Goal: Check status: Check status

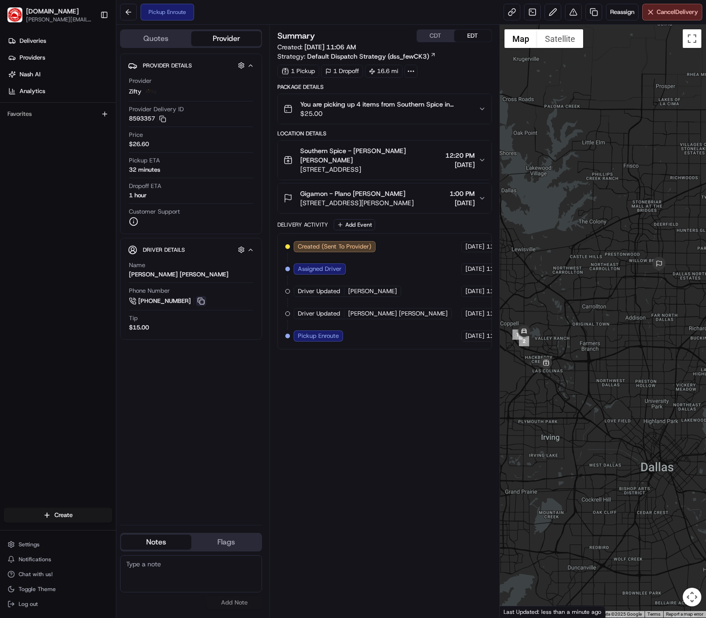
click at [202, 298] on button at bounding box center [201, 301] width 10 height 10
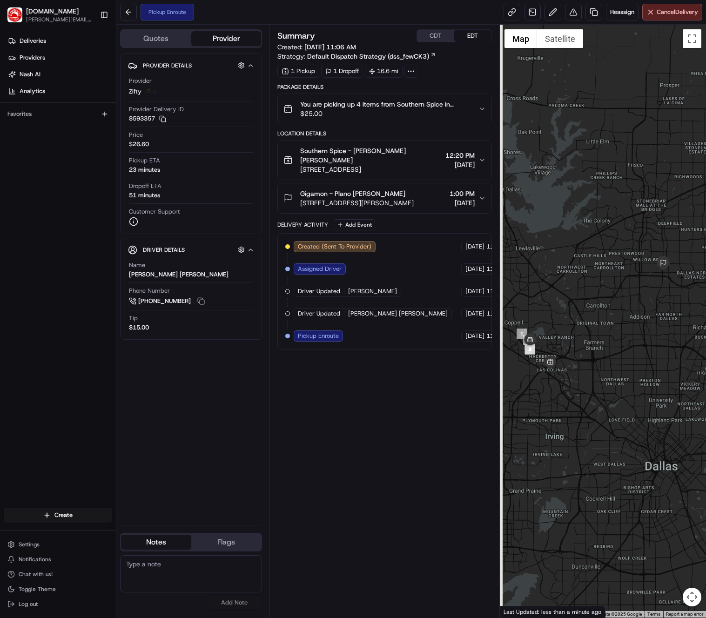
drag, startPoint x: 578, startPoint y: 319, endPoint x: 616, endPoint y: 313, distance: 38.6
click at [616, 313] on div at bounding box center [603, 321] width 206 height 593
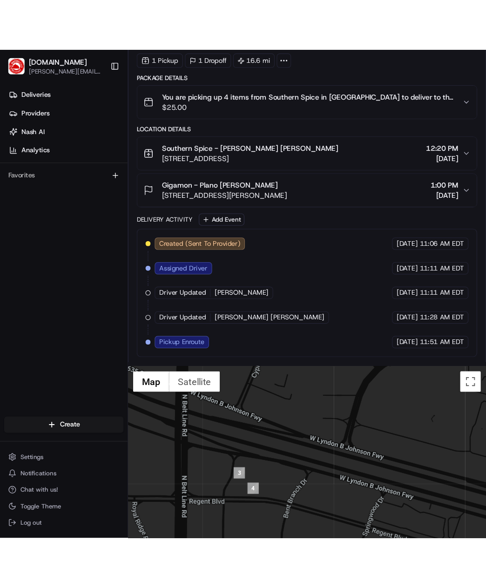
scroll to position [410, 0]
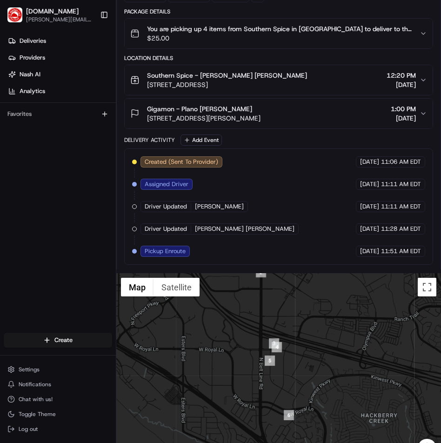
drag, startPoint x: 310, startPoint y: 356, endPoint x: 283, endPoint y: 325, distance: 41.6
click at [285, 327] on div at bounding box center [278, 371] width 325 height 196
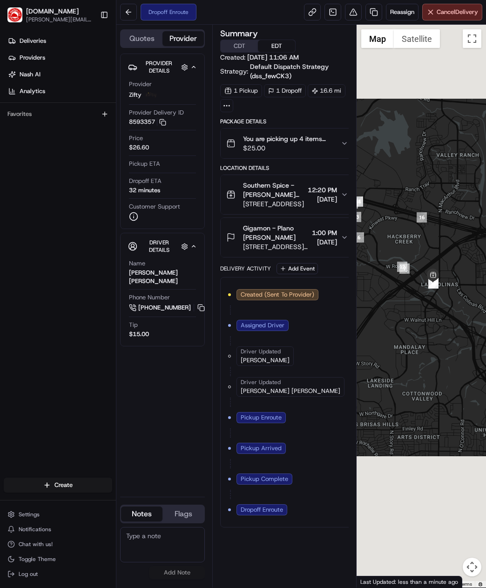
scroll to position [0, 0]
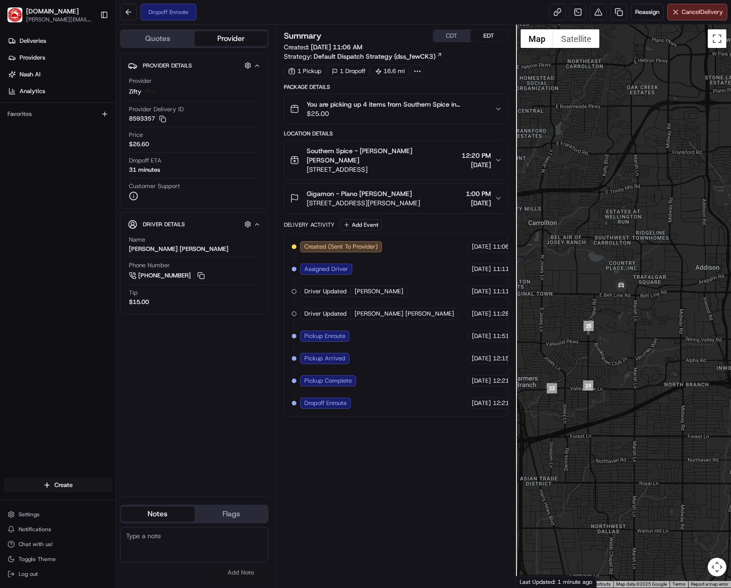
drag, startPoint x: 586, startPoint y: 354, endPoint x: 634, endPoint y: 310, distance: 65.6
click at [486, 310] on div at bounding box center [623, 306] width 215 height 563
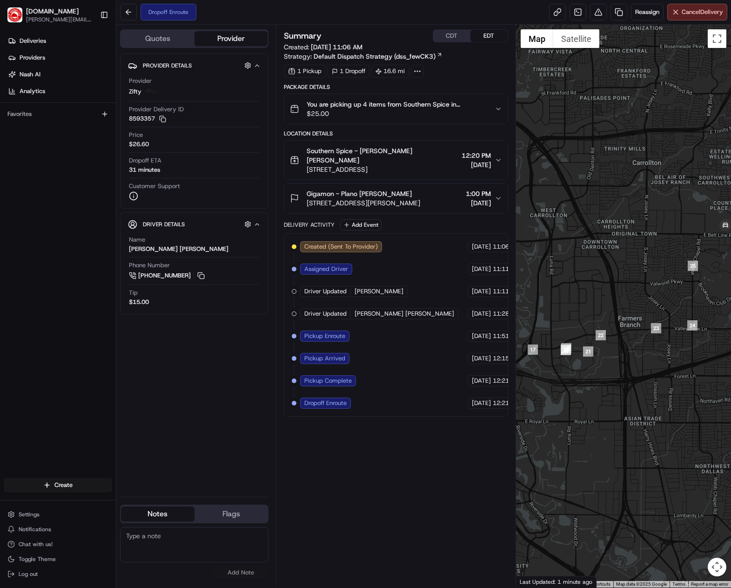
drag, startPoint x: 661, startPoint y: 317, endPoint x: 689, endPoint y: 299, distance: 33.6
click at [486, 299] on div at bounding box center [623, 306] width 215 height 563
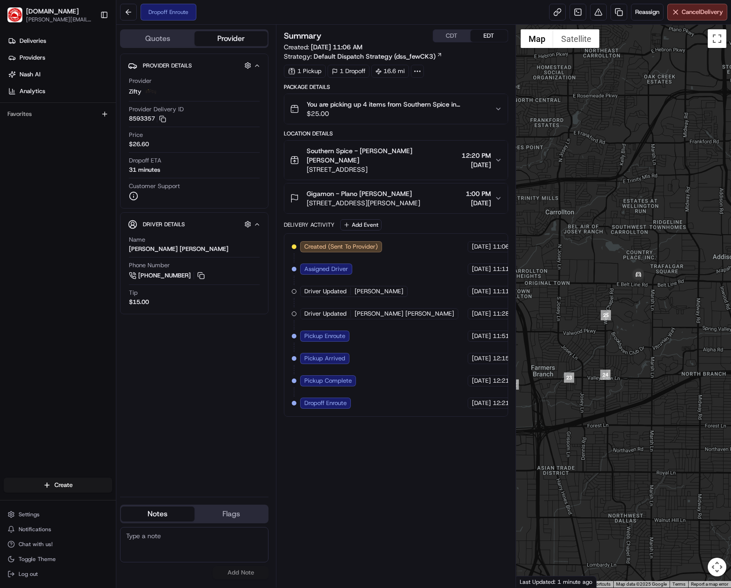
drag, startPoint x: 675, startPoint y: 324, endPoint x: 597, endPoint y: 372, distance: 91.9
click at [486, 372] on div at bounding box center [623, 306] width 215 height 563
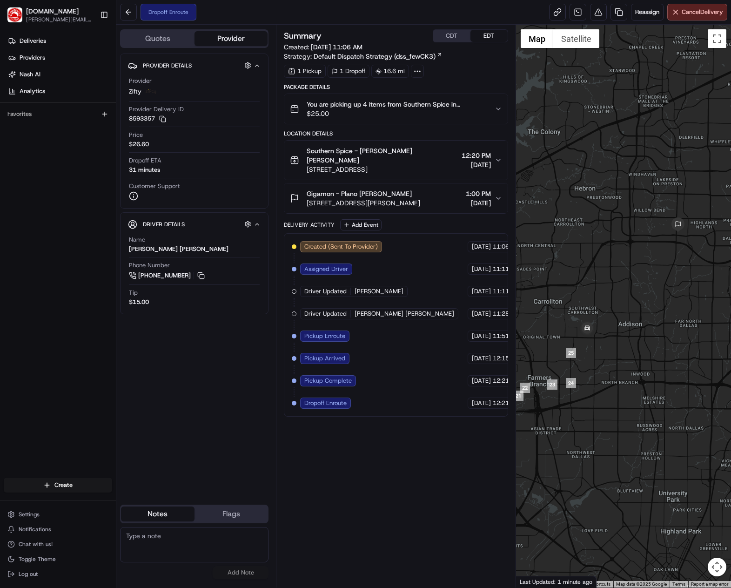
drag, startPoint x: 674, startPoint y: 301, endPoint x: 606, endPoint y: 346, distance: 82.0
click at [486, 346] on div at bounding box center [623, 306] width 215 height 563
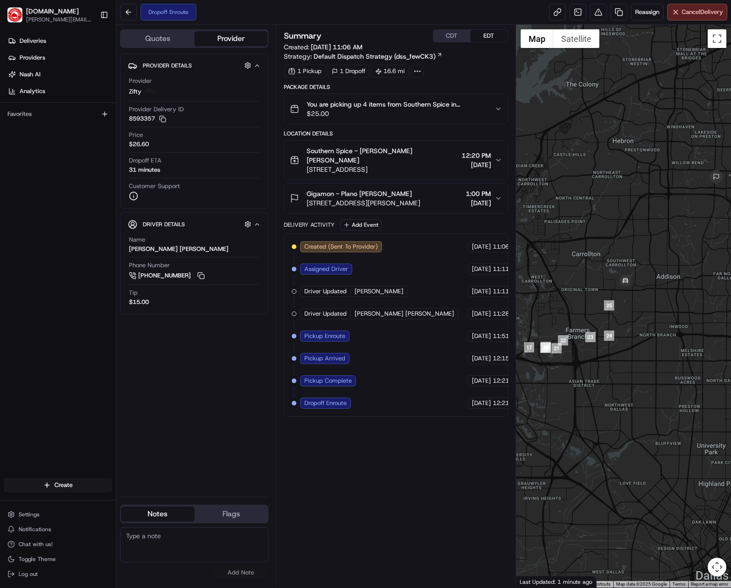
drag, startPoint x: 631, startPoint y: 308, endPoint x: 668, endPoint y: 270, distance: 52.7
click at [486, 260] on div at bounding box center [623, 306] width 215 height 563
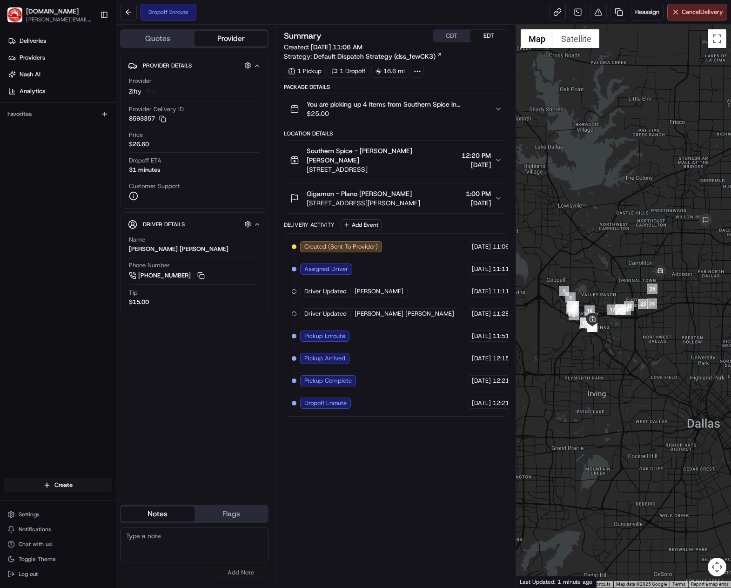
drag, startPoint x: 611, startPoint y: 320, endPoint x: 619, endPoint y: 324, distance: 8.6
click at [486, 324] on div at bounding box center [623, 306] width 215 height 563
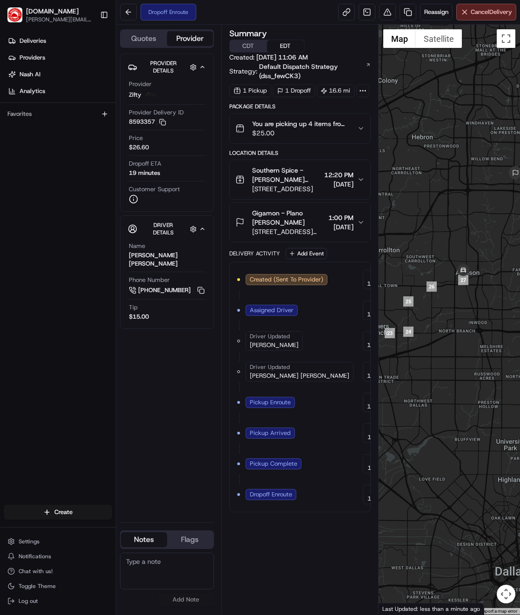
drag, startPoint x: 432, startPoint y: 223, endPoint x: 345, endPoint y: 250, distance: 90.7
click at [345, 250] on div "Quotes Provider Provider Details Hidden ( 3 ) Provider Zifty Provider Delivery …" at bounding box center [318, 320] width 404 height 590
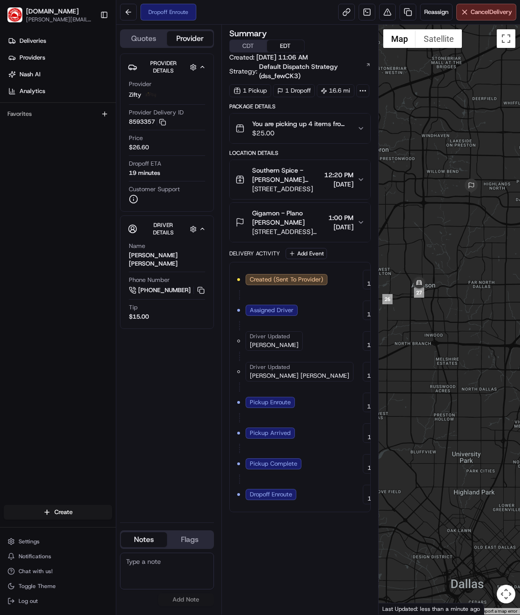
drag, startPoint x: 478, startPoint y: 254, endPoint x: 432, endPoint y: 267, distance: 47.8
click at [432, 267] on div at bounding box center [450, 320] width 142 height 590
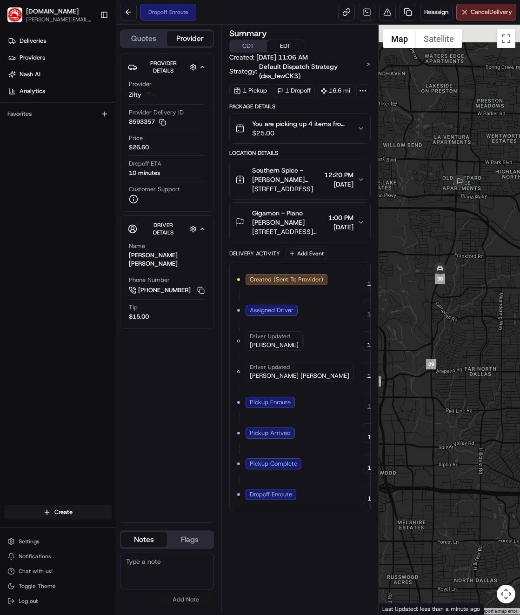
drag, startPoint x: 476, startPoint y: 213, endPoint x: 461, endPoint y: 236, distance: 27.0
click at [461, 236] on div at bounding box center [450, 320] width 142 height 590
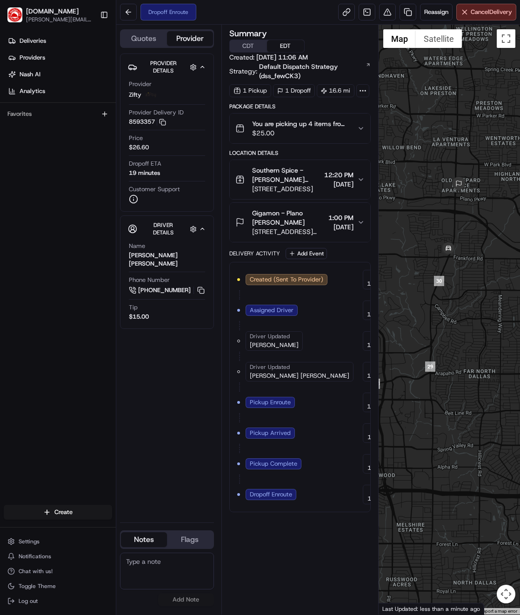
drag, startPoint x: 434, startPoint y: 312, endPoint x: 469, endPoint y: 245, distance: 75.0
click at [467, 249] on div at bounding box center [450, 320] width 142 height 590
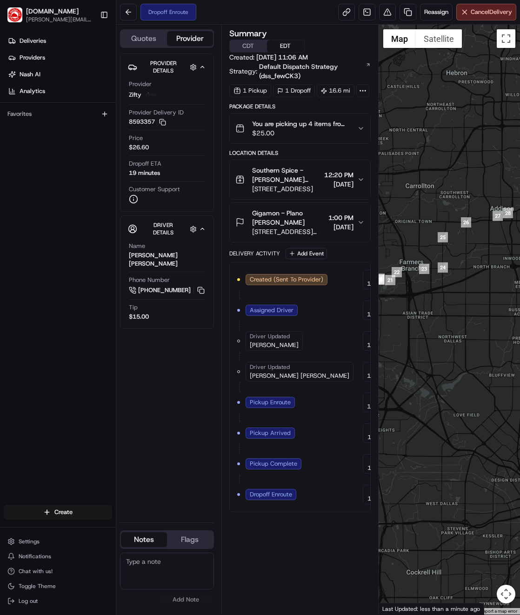
drag, startPoint x: 448, startPoint y: 263, endPoint x: 497, endPoint y: 242, distance: 53.2
click at [486, 242] on div at bounding box center [450, 320] width 142 height 590
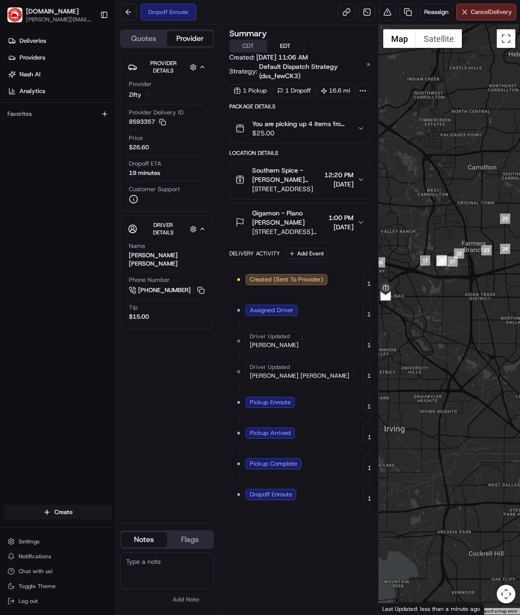
drag, startPoint x: 421, startPoint y: 300, endPoint x: 490, endPoint y: 279, distance: 72.5
click at [486, 279] on div at bounding box center [450, 320] width 142 height 590
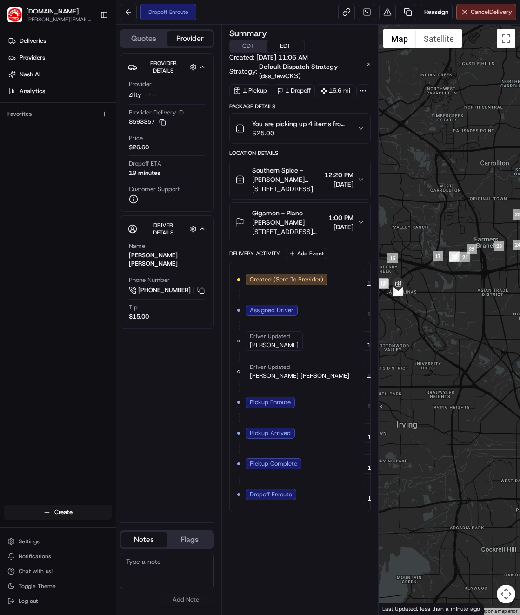
drag, startPoint x: 425, startPoint y: 274, endPoint x: 481, endPoint y: 254, distance: 59.3
click at [480, 254] on div at bounding box center [450, 320] width 142 height 590
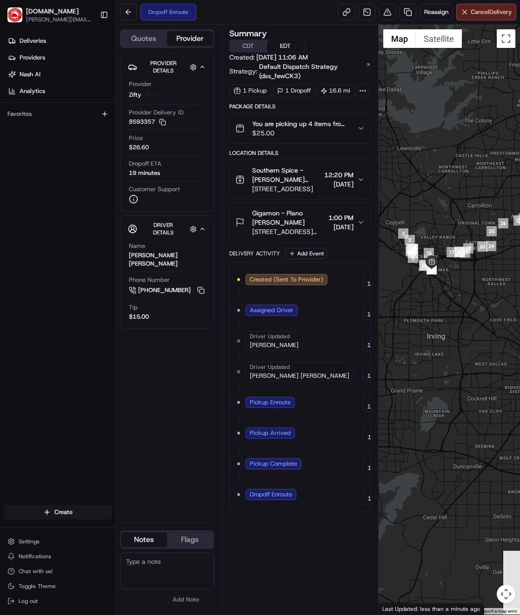
click at [421, 229] on div at bounding box center [450, 320] width 142 height 590
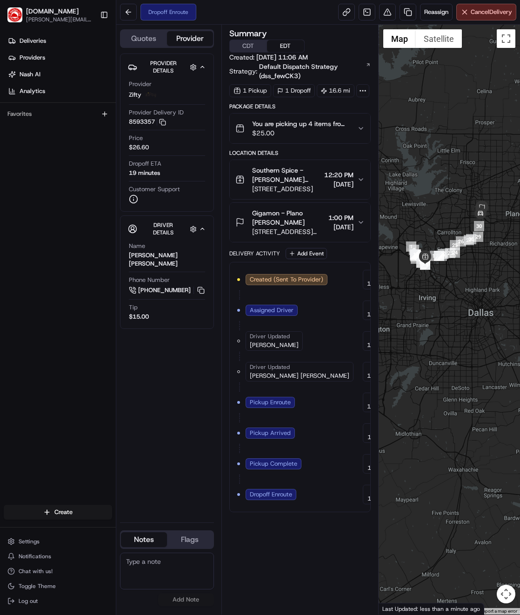
drag, startPoint x: 442, startPoint y: 220, endPoint x: 438, endPoint y: 228, distance: 9.2
click at [438, 228] on div at bounding box center [450, 320] width 142 height 590
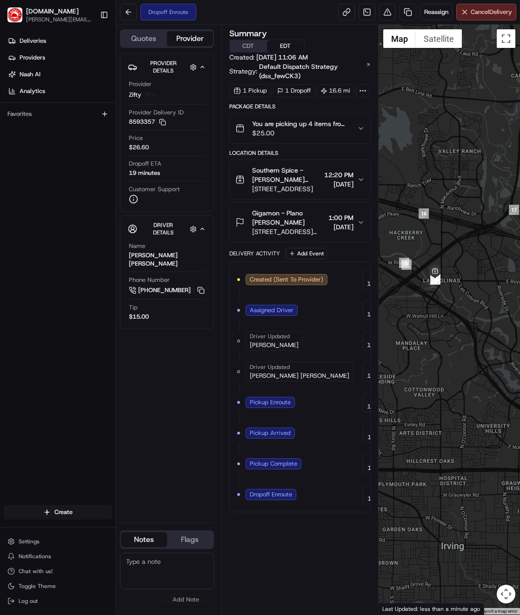
drag, startPoint x: 409, startPoint y: 220, endPoint x: 418, endPoint y: 167, distance: 53.7
click at [418, 167] on div at bounding box center [450, 320] width 142 height 590
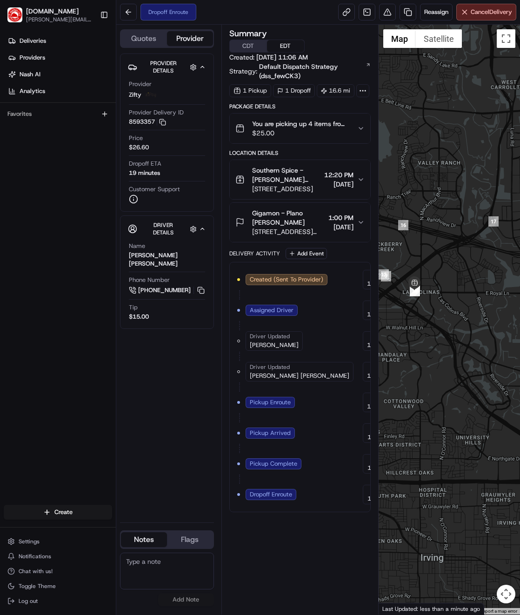
drag, startPoint x: 453, startPoint y: 222, endPoint x: 389, endPoint y: 259, distance: 74.7
click at [388, 258] on div at bounding box center [450, 320] width 142 height 590
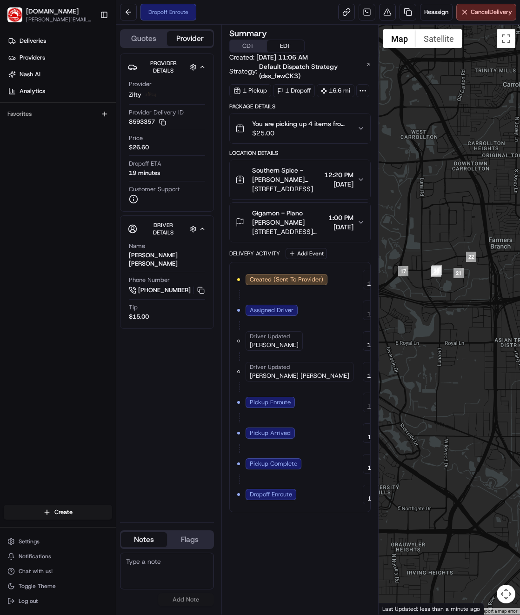
drag, startPoint x: 493, startPoint y: 282, endPoint x: 446, endPoint y: 290, distance: 46.9
click at [447, 290] on div at bounding box center [450, 320] width 142 height 590
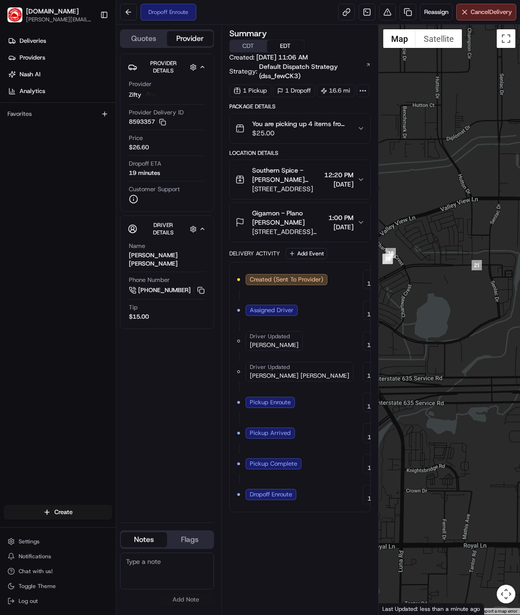
drag, startPoint x: 405, startPoint y: 289, endPoint x: 468, endPoint y: 282, distance: 63.6
click at [468, 282] on div at bounding box center [450, 320] width 142 height 590
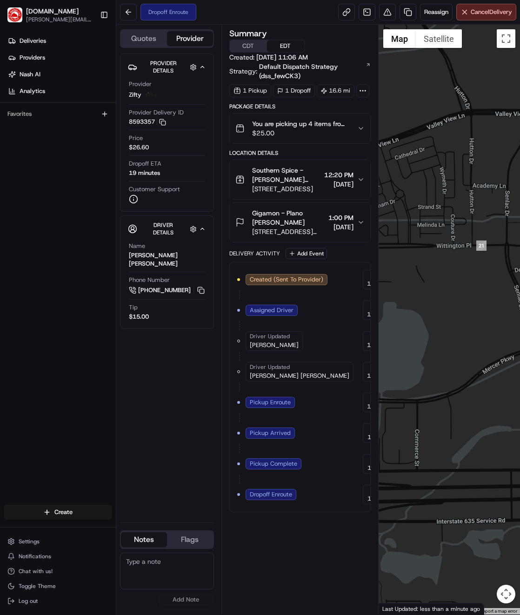
drag, startPoint x: 413, startPoint y: 289, endPoint x: 404, endPoint y: 290, distance: 9.4
click at [404, 290] on div at bounding box center [450, 320] width 142 height 590
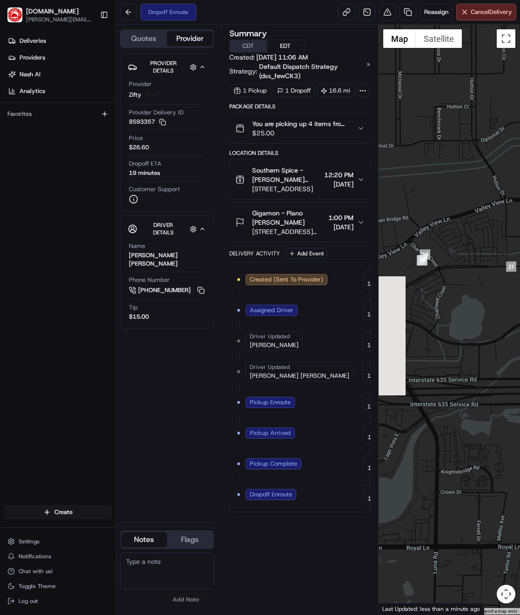
drag, startPoint x: 412, startPoint y: 281, endPoint x: 482, endPoint y: 281, distance: 69.8
click at [482, 281] on div at bounding box center [450, 320] width 142 height 590
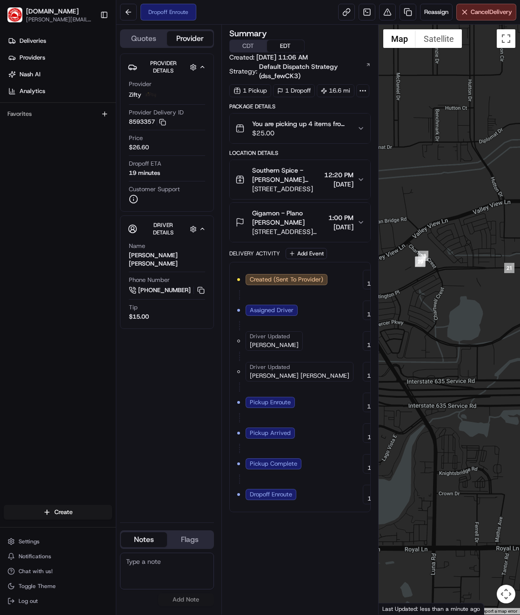
drag, startPoint x: 478, startPoint y: 221, endPoint x: 465, endPoint y: 229, distance: 14.6
click at [466, 228] on div at bounding box center [450, 320] width 142 height 590
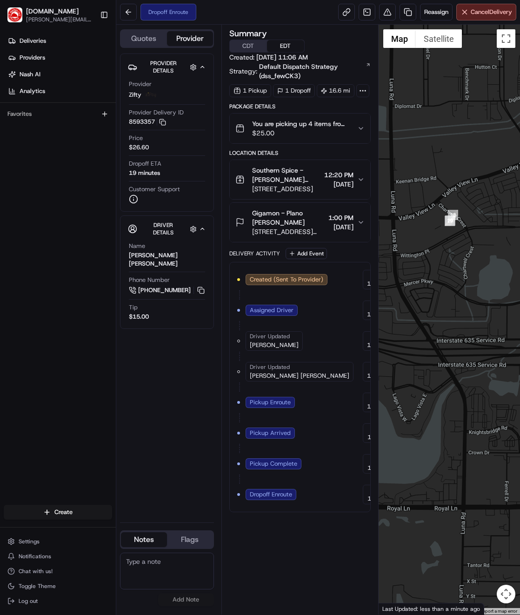
drag, startPoint x: 457, startPoint y: 245, endPoint x: 487, endPoint y: 204, distance: 51.2
click at [486, 204] on div at bounding box center [450, 320] width 142 height 590
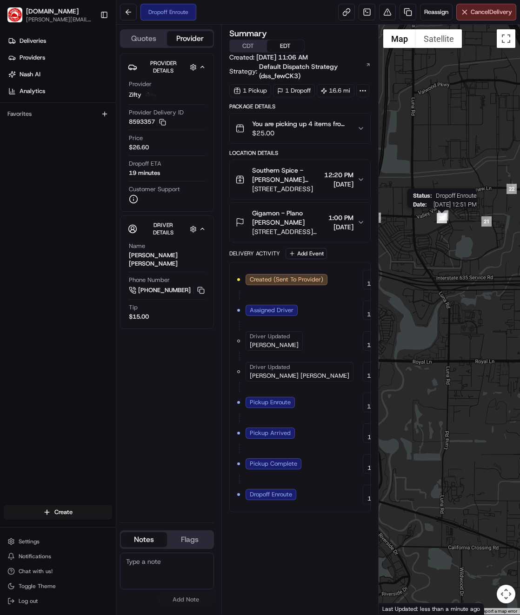
drag, startPoint x: 480, startPoint y: 211, endPoint x: 428, endPoint y: 219, distance: 52.3
click at [428, 219] on div "Status : Dropoff Enroute Date : [DATE] 12:51 PM" at bounding box center [450, 320] width 142 height 590
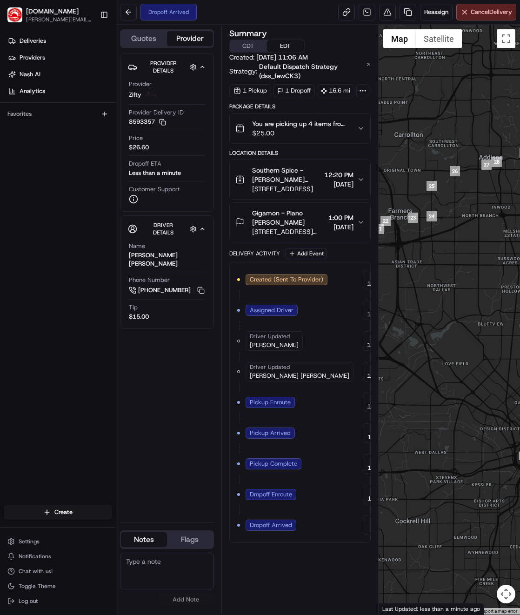
drag, startPoint x: 485, startPoint y: 164, endPoint x: 398, endPoint y: 210, distance: 97.5
click at [398, 210] on div at bounding box center [450, 320] width 142 height 590
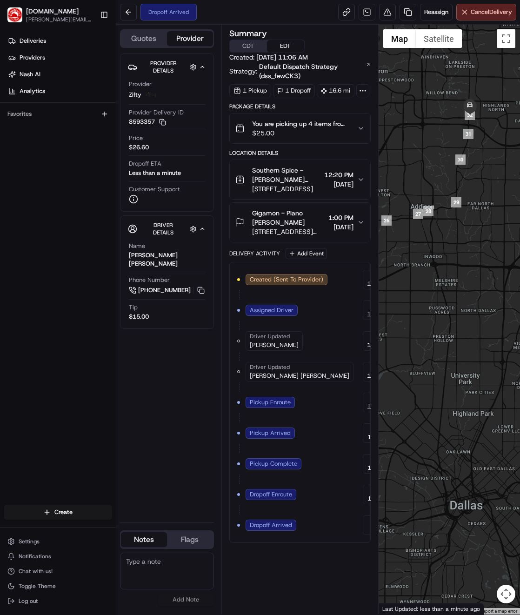
drag, startPoint x: 457, startPoint y: 133, endPoint x: 384, endPoint y: 185, distance: 89.8
click at [384, 185] on div at bounding box center [450, 320] width 142 height 590
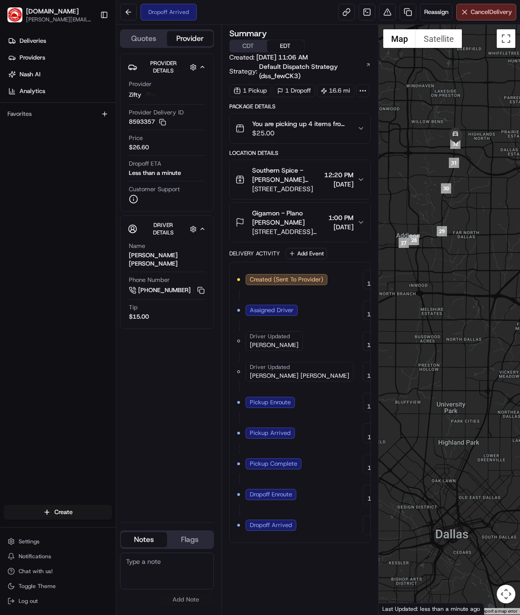
drag, startPoint x: 485, startPoint y: 148, endPoint x: 459, endPoint y: 201, distance: 58.9
click at [459, 201] on div at bounding box center [450, 320] width 142 height 590
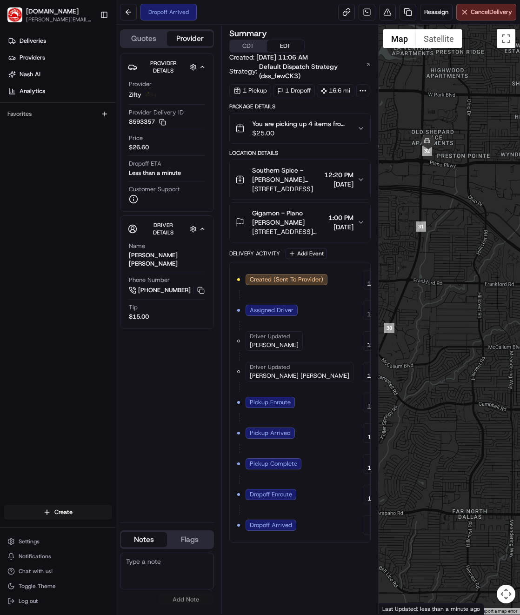
click at [429, 157] on div at bounding box center [450, 320] width 142 height 590
click at [427, 153] on img "32" at bounding box center [427, 151] width 10 height 10
